Goal: Navigation & Orientation: Find specific page/section

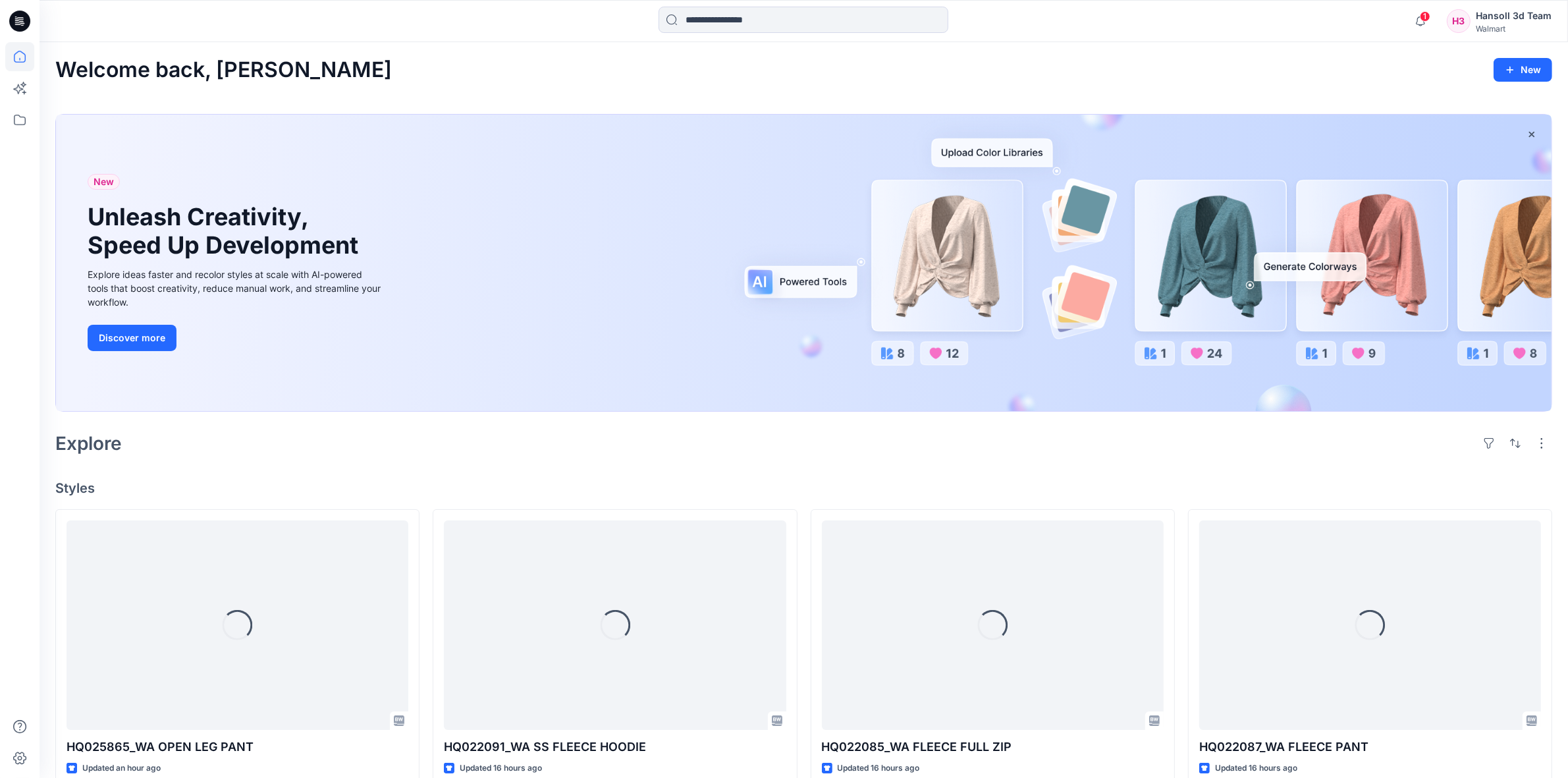
click at [1548, 31] on div "Walmart" at bounding box center [1514, 29] width 76 height 10
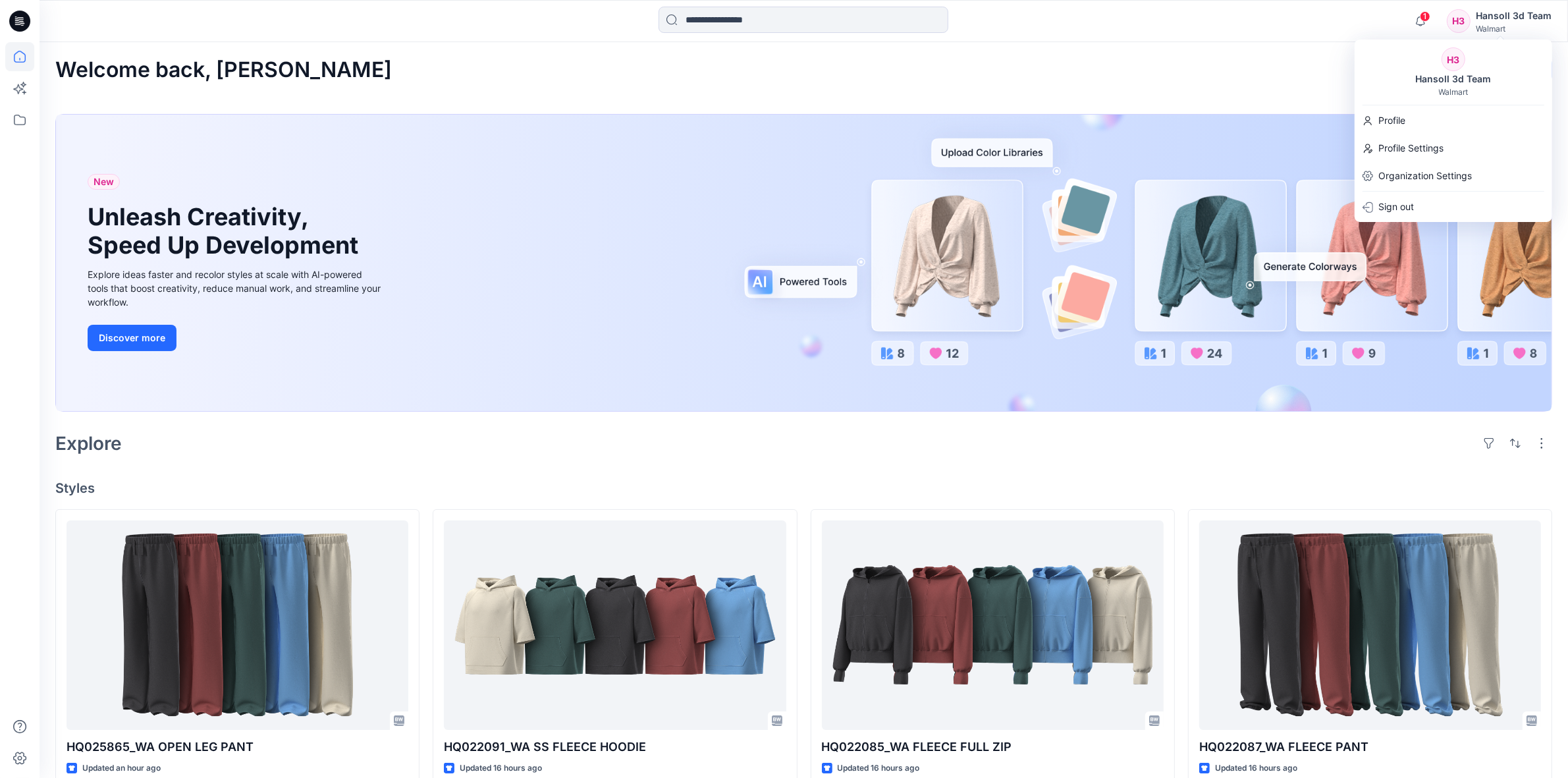
click at [1236, 43] on div "Welcome back, [PERSON_NAME] New New Unleash Creativity, Speed Up Development Ex…" at bounding box center [803, 735] width 1529 height 1387
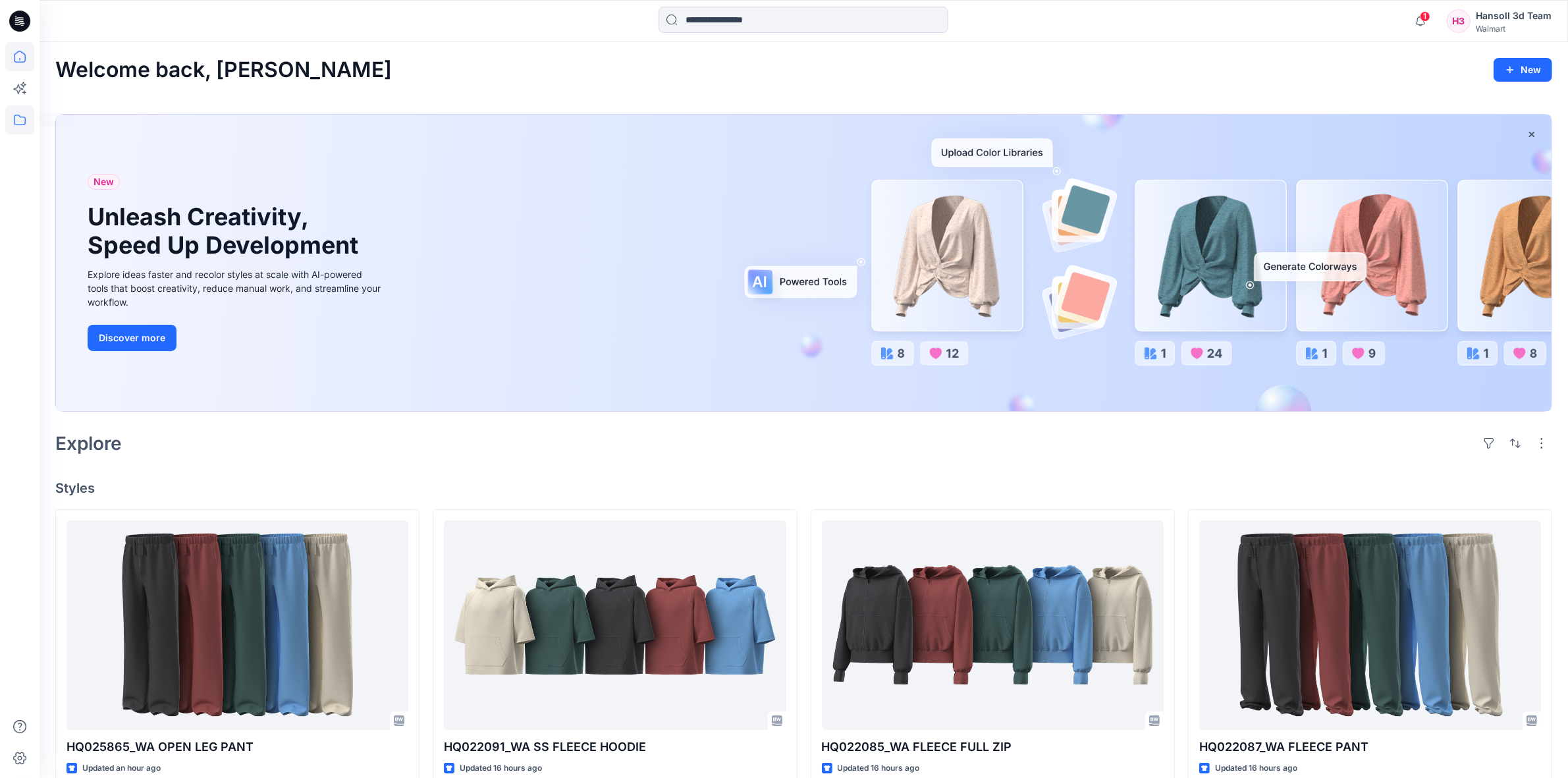
click at [7, 118] on icon at bounding box center [20, 120] width 29 height 29
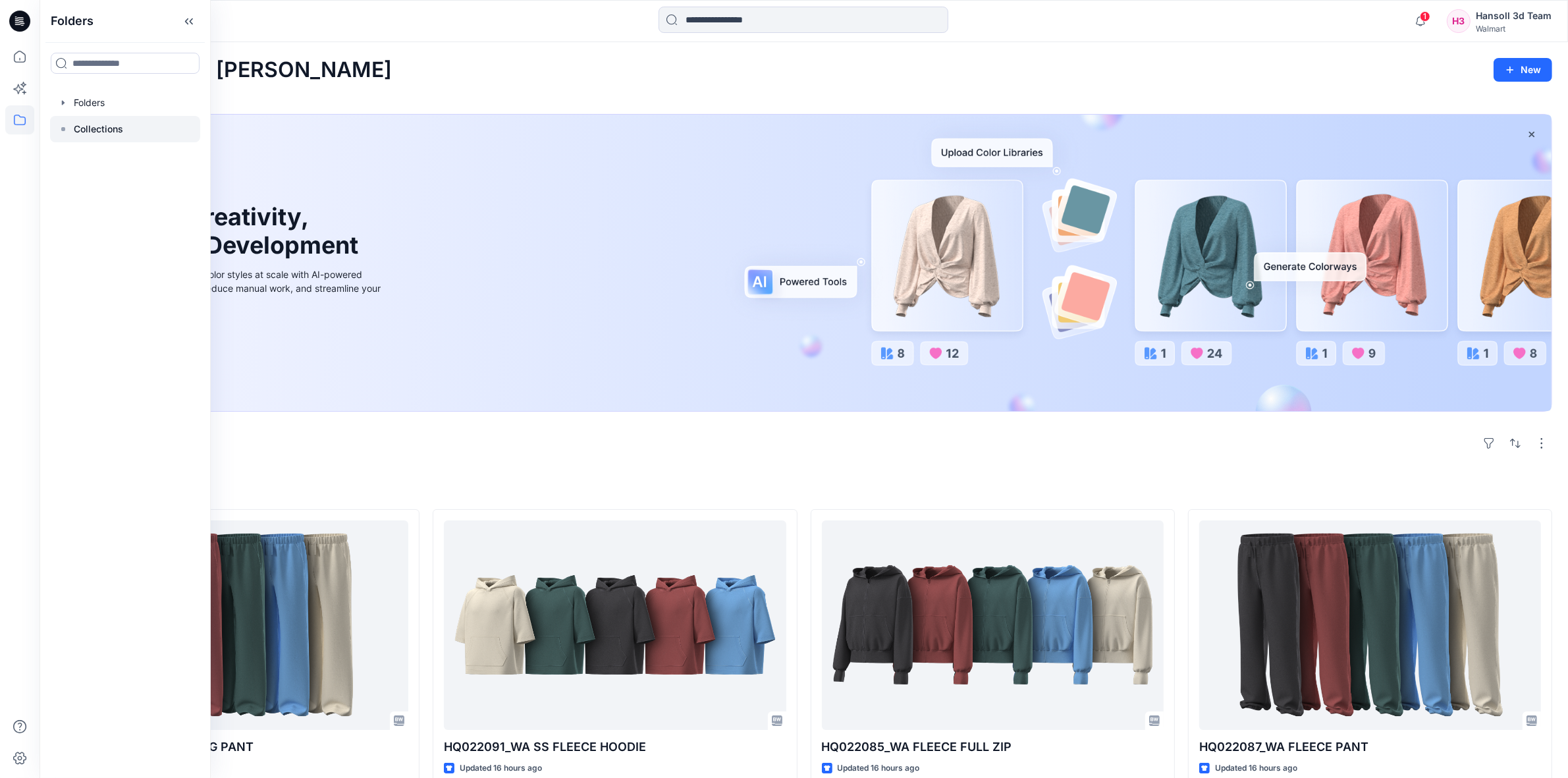
click at [100, 129] on p "Collections" at bounding box center [98, 129] width 49 height 16
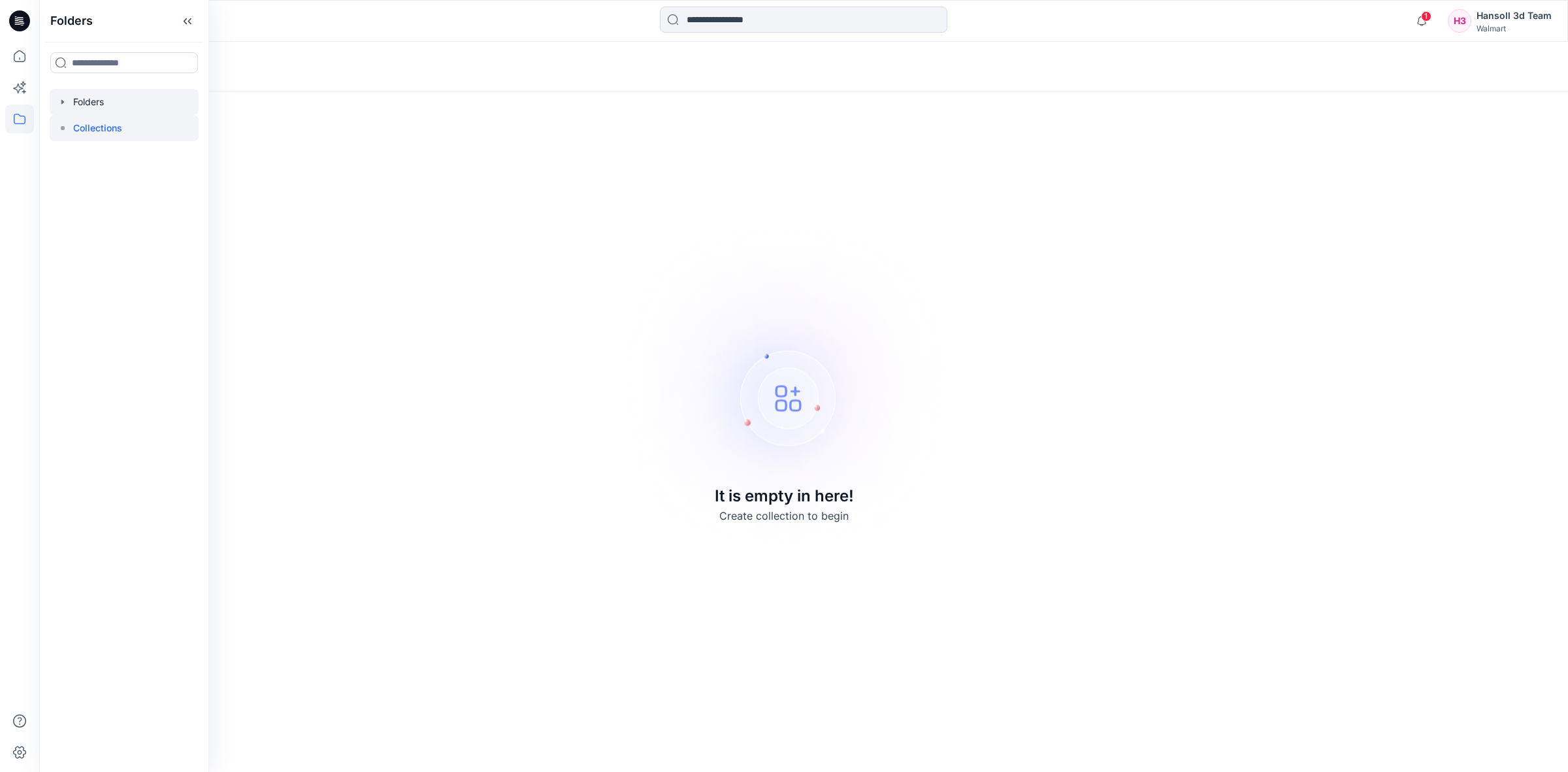
click at [82, 102] on div at bounding box center [124, 102] width 149 height 26
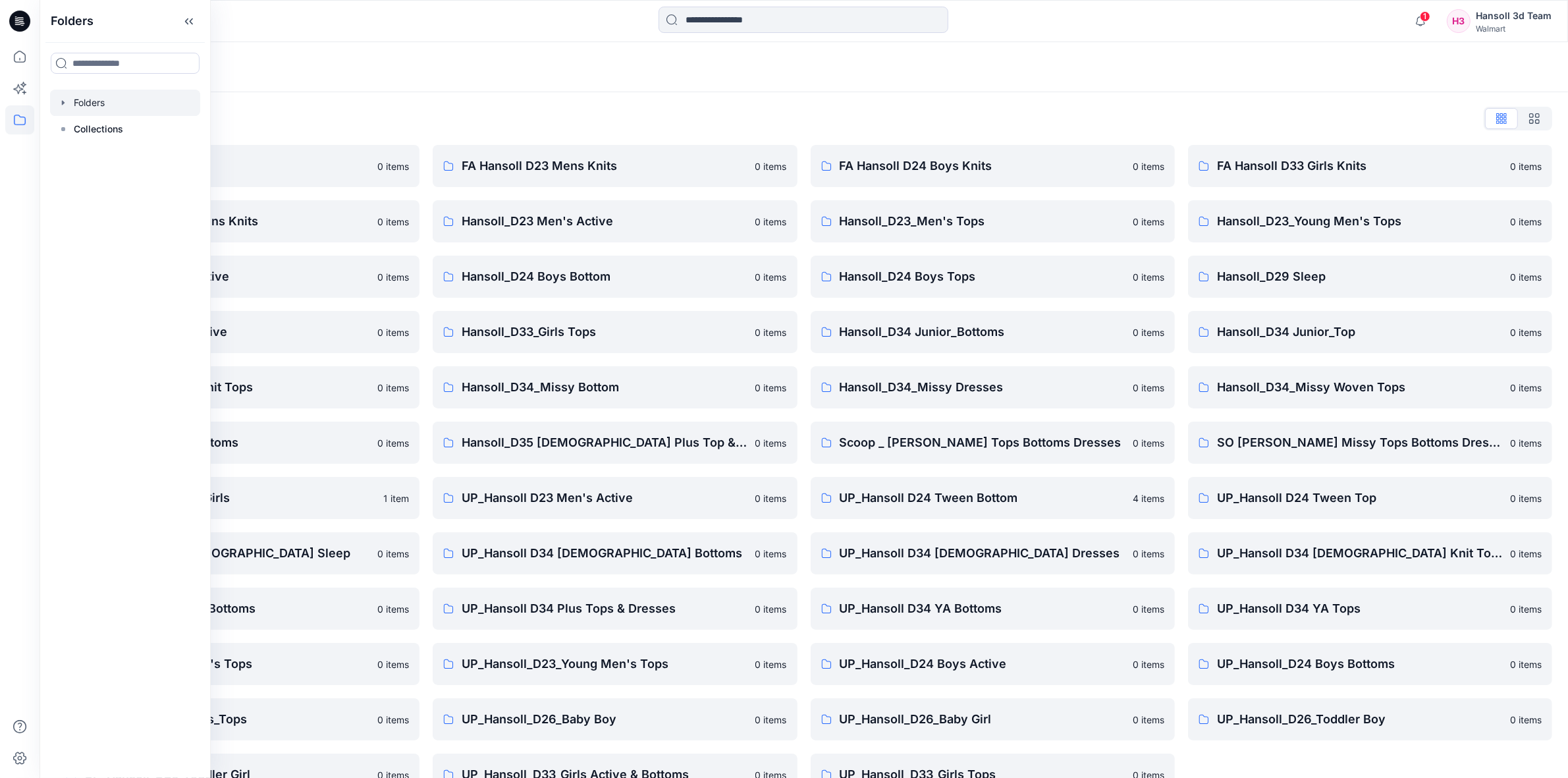
click at [554, 94] on div "Folders List EcoShot Hansoll 0 items FA Hansoll D34 Womens Knits 0 items Hansol…" at bounding box center [803, 452] width 1529 height 720
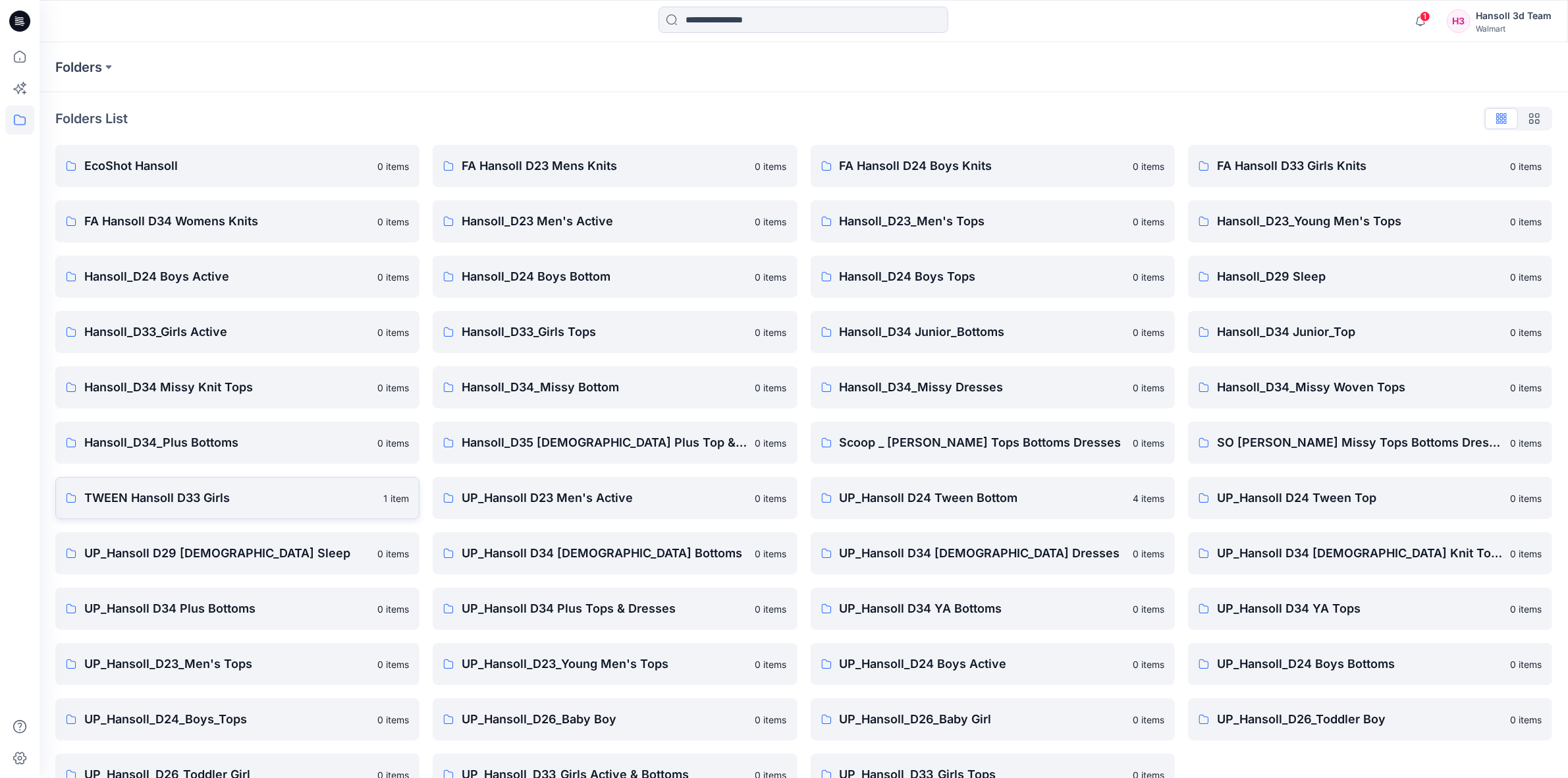
click at [169, 492] on p "TWEEN Hansoll D33 Girls" at bounding box center [230, 498] width 291 height 19
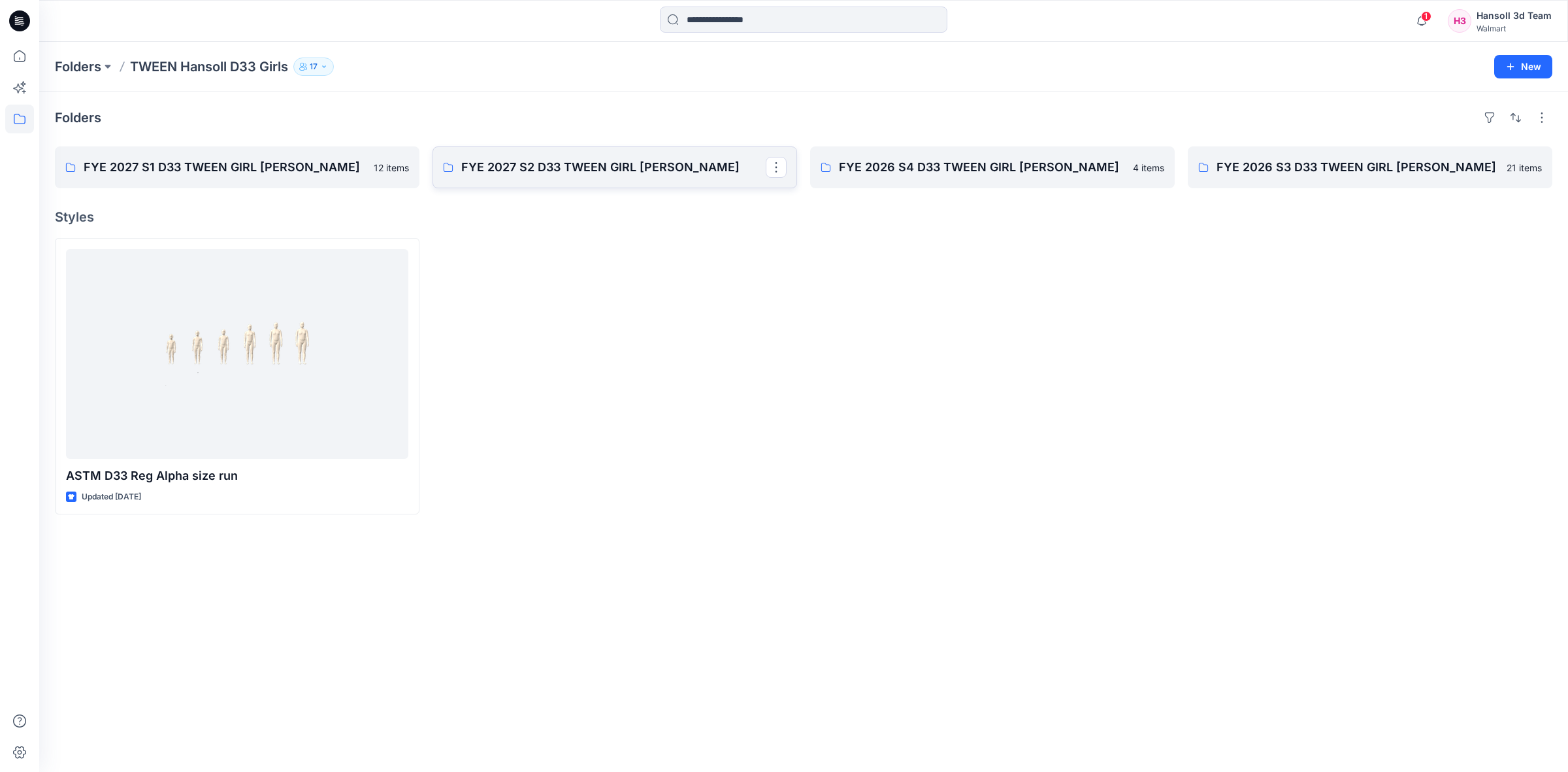
click at [634, 175] on p "FYE 2027 S2 D33 TWEEN GIRL [PERSON_NAME]" at bounding box center [614, 167] width 305 height 18
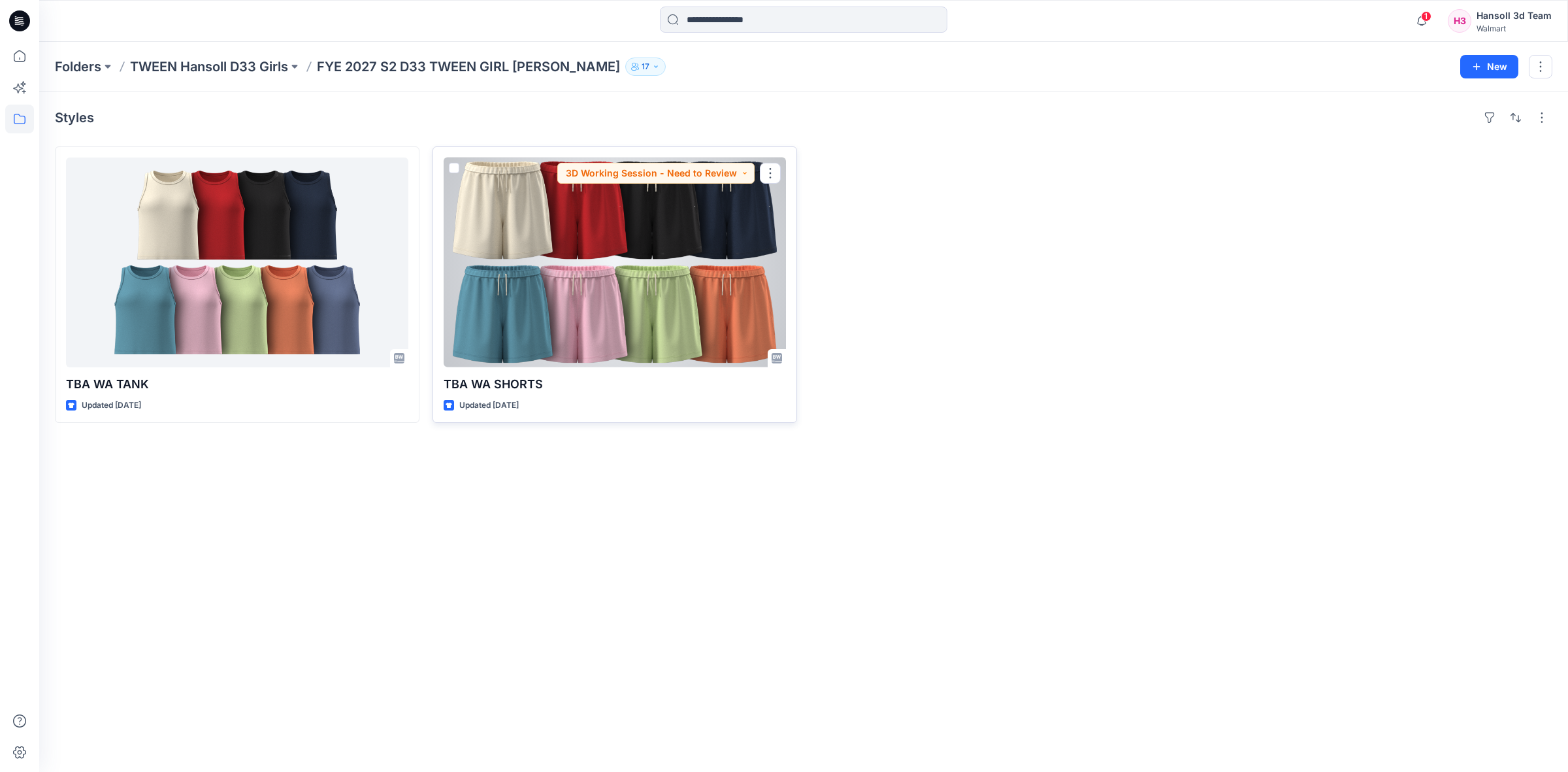
click at [634, 304] on div at bounding box center [614, 262] width 342 height 210
